Goal: Task Accomplishment & Management: Complete application form

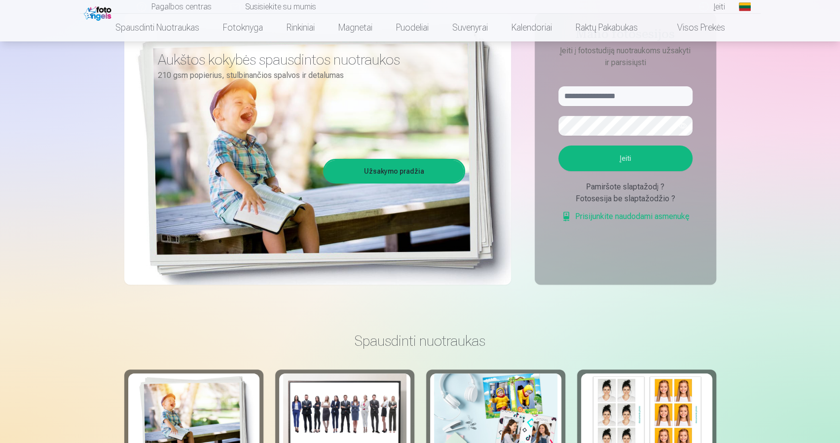
scroll to position [121, 0]
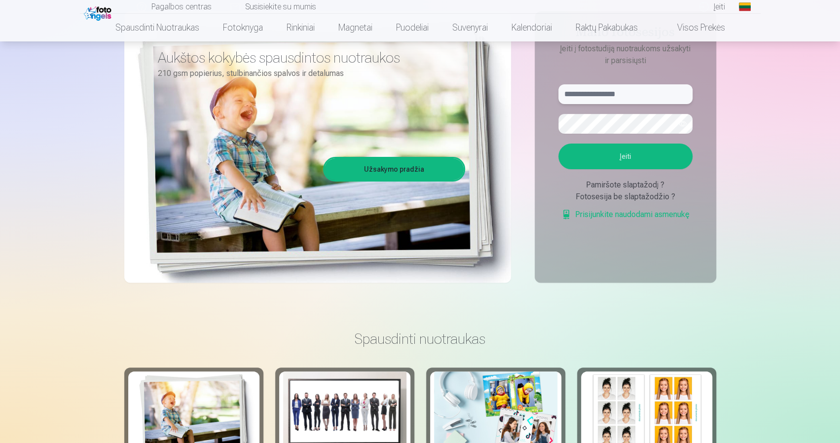
click at [612, 101] on input "text" at bounding box center [625, 94] width 134 height 20
type input "**********"
click at [649, 161] on button "Įeiti" at bounding box center [625, 156] width 134 height 26
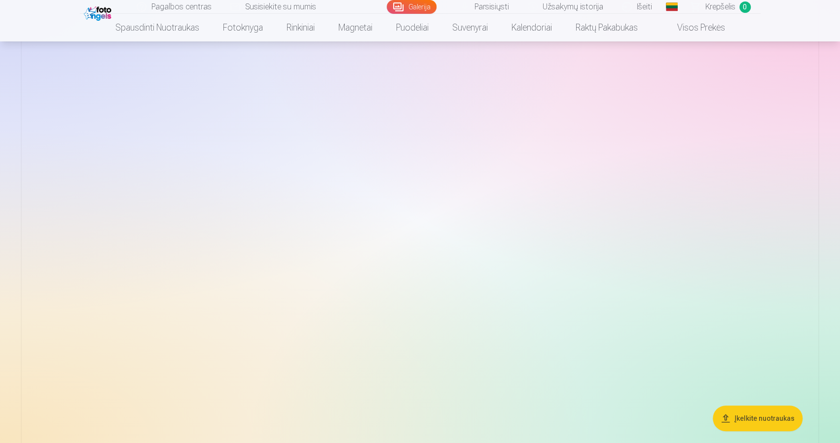
scroll to position [127, 0]
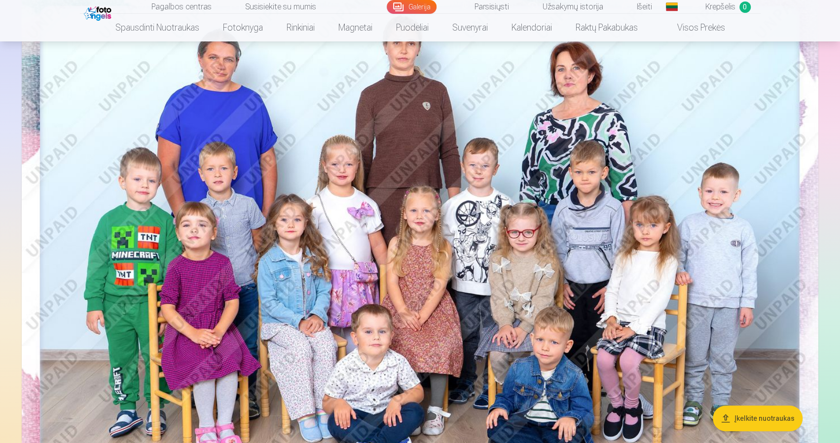
click at [649, 300] on img at bounding box center [420, 247] width 796 height 531
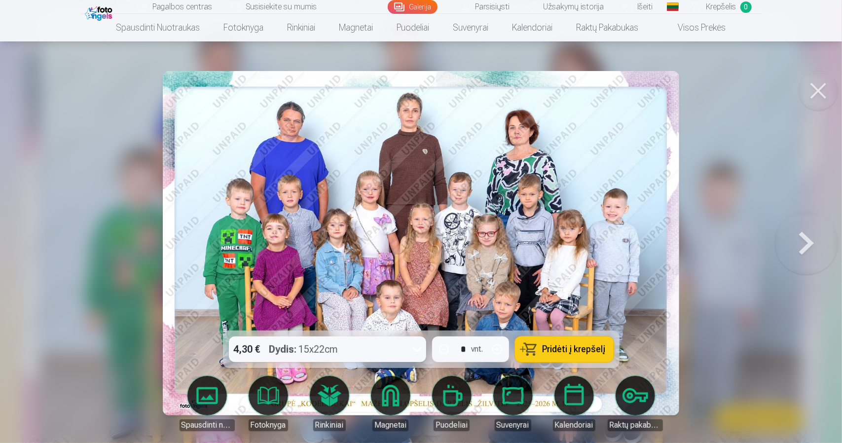
click at [820, 102] on button at bounding box center [817, 90] width 39 height 39
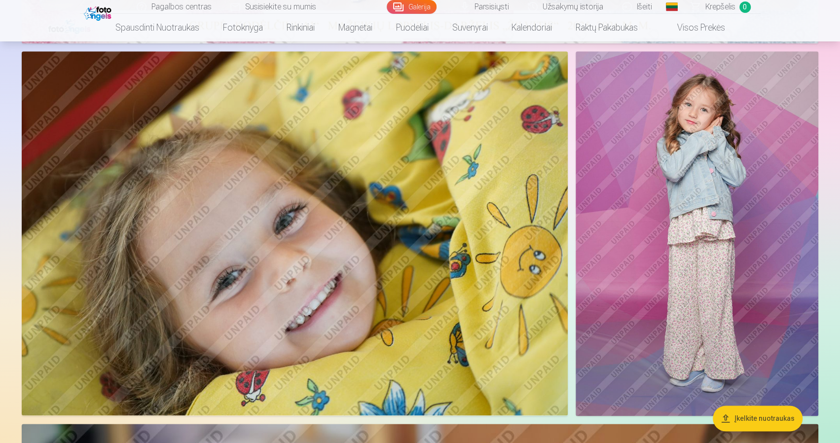
scroll to position [593, 0]
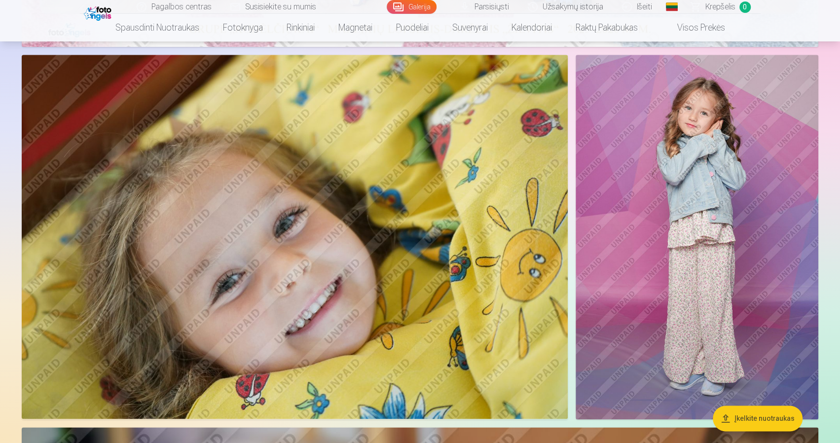
click at [752, 227] on img at bounding box center [696, 237] width 243 height 364
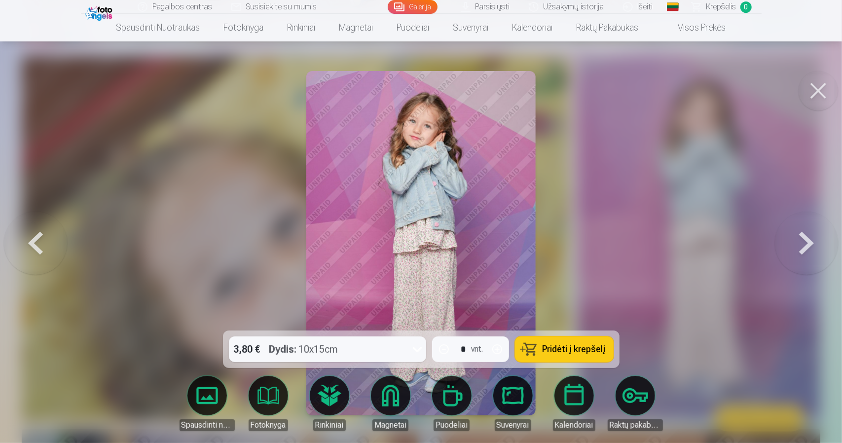
click at [820, 86] on button at bounding box center [817, 90] width 39 height 39
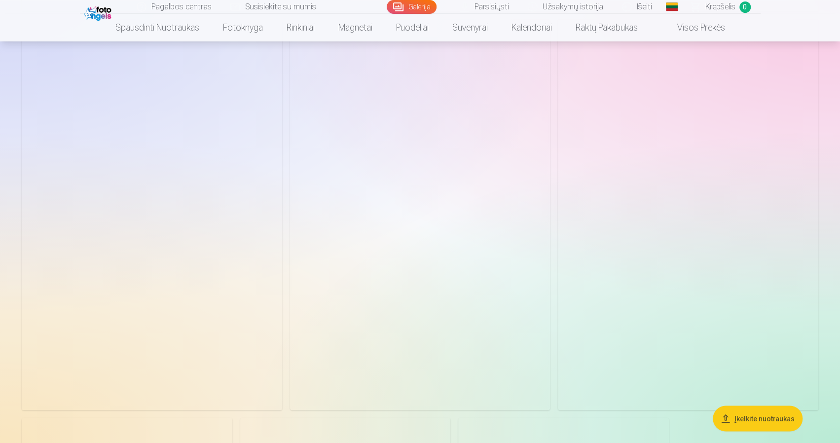
scroll to position [8486, 0]
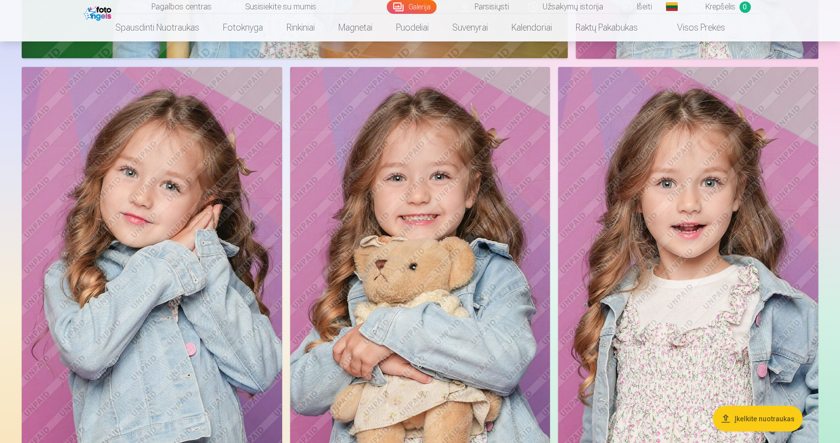
click at [649, 1] on link "Išeiti" at bounding box center [637, 7] width 49 height 14
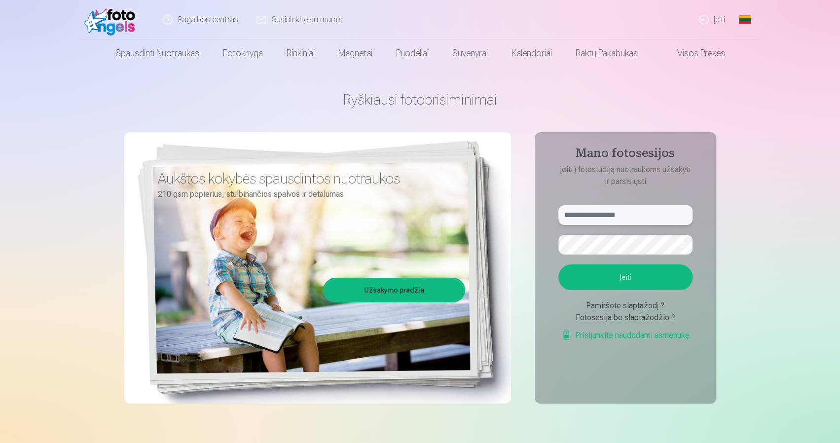
click at [614, 218] on input "text" at bounding box center [625, 215] width 134 height 20
type input "**********"
click at [558, 264] on button "Įeiti" at bounding box center [625, 277] width 134 height 26
